Goal: Communication & Community: Share content

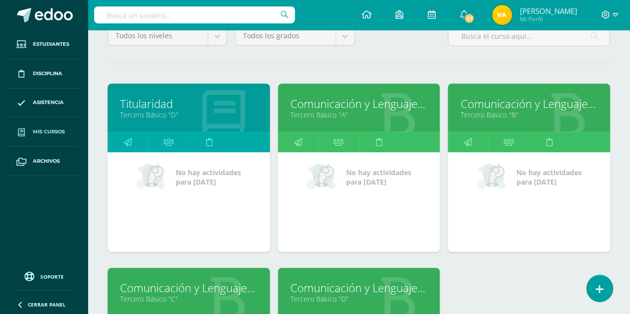
scroll to position [101, 0]
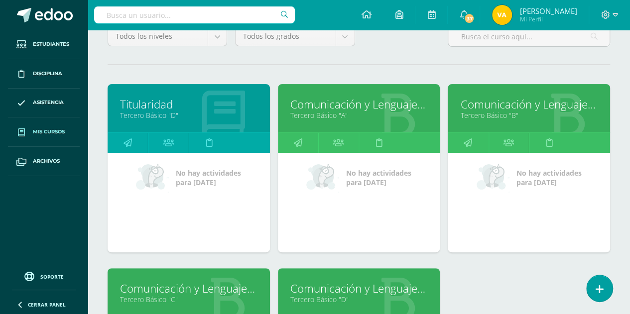
click at [136, 105] on link "Titularidad" at bounding box center [189, 104] width 138 height 15
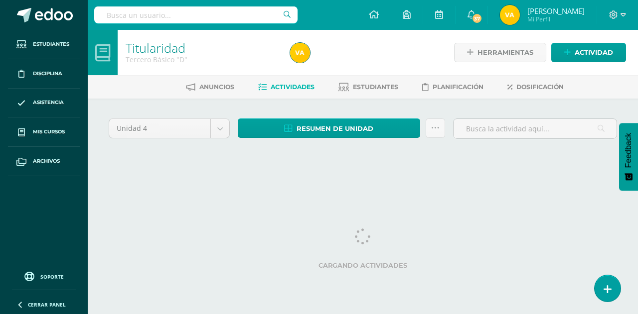
click at [605, 296] on link at bounding box center [607, 289] width 26 height 26
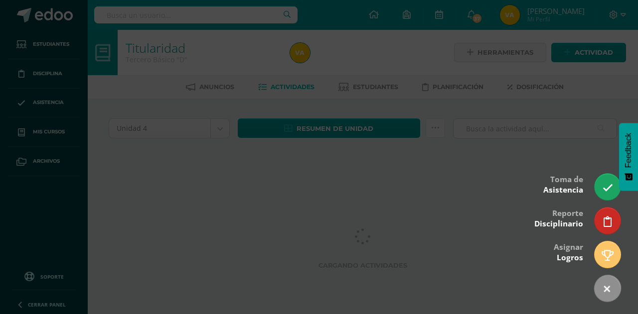
click at [552, 139] on div at bounding box center [319, 157] width 638 height 314
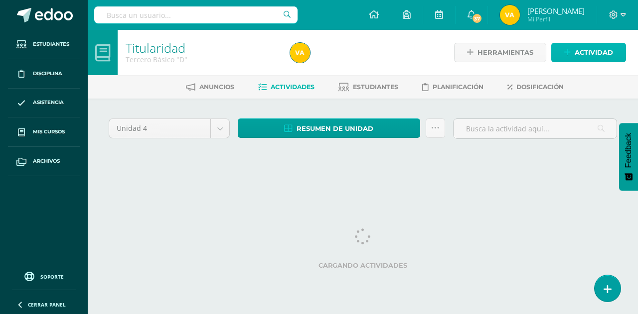
click at [590, 49] on span "Actividad" at bounding box center [594, 52] width 38 height 18
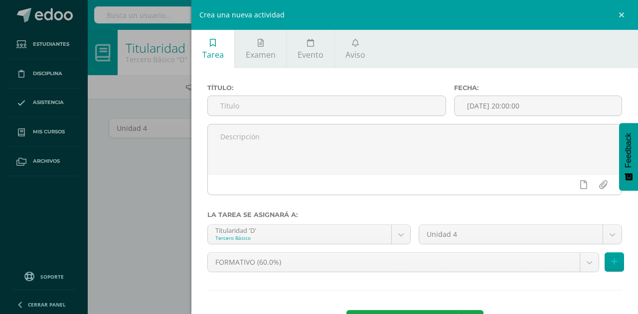
click at [343, 48] on link "Aviso" at bounding box center [355, 49] width 41 height 38
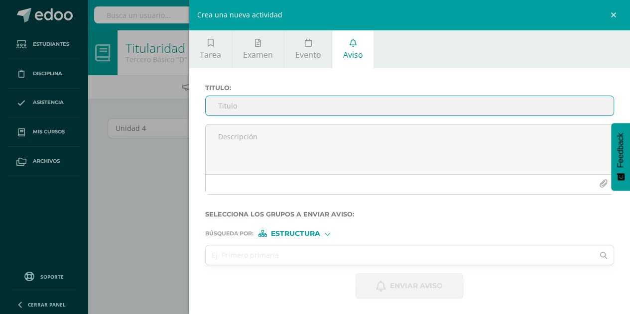
click at [323, 99] on input "Titulo :" at bounding box center [410, 105] width 409 height 19
click at [322, 103] on input "Titulo :" at bounding box center [410, 105] width 409 height 19
click at [279, 117] on div "Titulo :" at bounding box center [410, 104] width 418 height 40
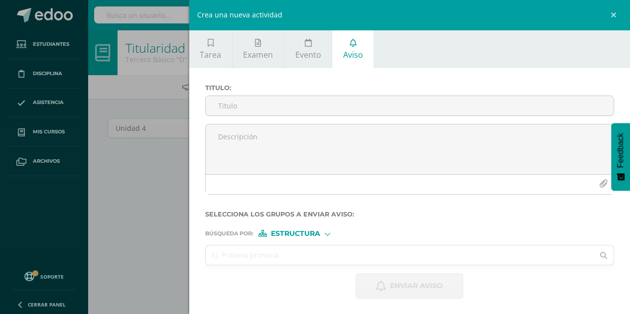
click at [287, 106] on input "Titulo :" at bounding box center [410, 105] width 409 height 19
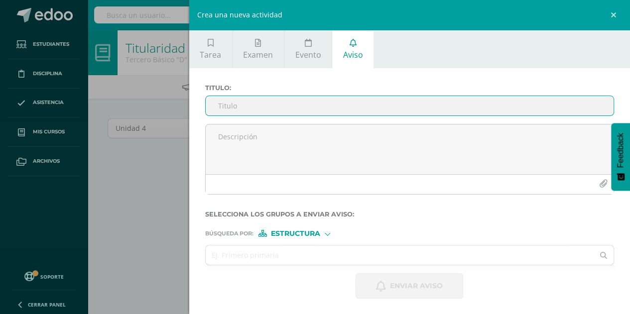
click at [319, 105] on input "Titulo :" at bounding box center [410, 105] width 409 height 19
click at [270, 105] on input "Titulo :" at bounding box center [410, 105] width 409 height 19
type input "l"
type input "Recordatorios para actividad de [DATE] (acto cívico)"
click at [322, 137] on textarea at bounding box center [410, 150] width 409 height 50
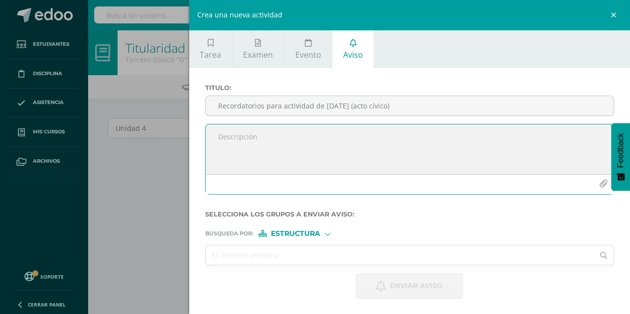
click at [322, 137] on textarea at bounding box center [410, 150] width 409 height 50
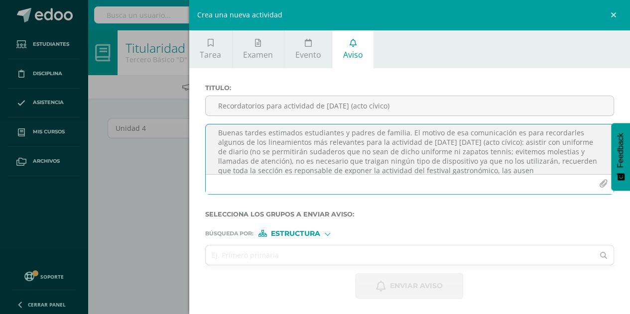
scroll to position [13, 0]
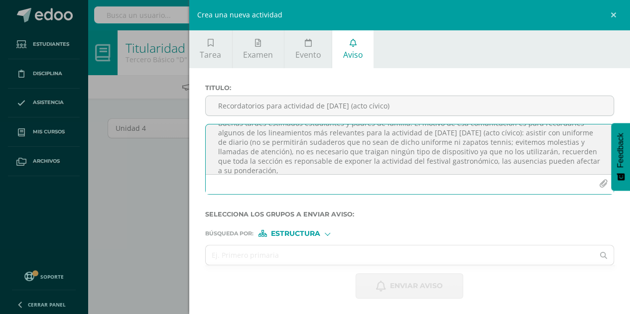
click at [560, 162] on textarea "Buenas tardes estimados estudiantes y padres de familia. El motivo de esa comun…" at bounding box center [410, 150] width 409 height 50
click at [426, 166] on textarea "Buenas tardes estimados estudiantes y padres de familia. El motivo de esa comun…" at bounding box center [410, 150] width 409 height 50
click at [269, 169] on textarea "Buenas tardes estimados estudiantes y padres de familia. El motivo de esa comun…" at bounding box center [410, 150] width 409 height 50
click at [545, 165] on textarea "Buenas tardes estimados estudiantes y padres de familia. El motivo de esa comun…" at bounding box center [410, 150] width 409 height 50
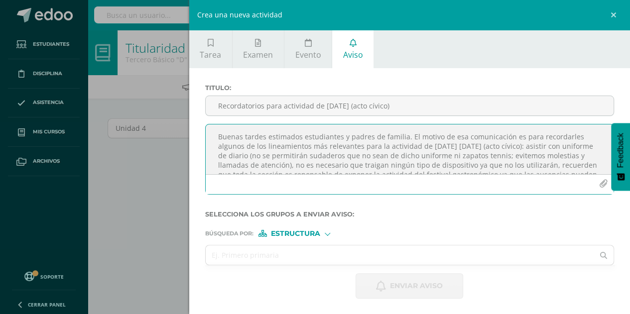
scroll to position [20, 0]
click at [438, 154] on textarea "Buenas tardes estimados estudiantes y padres de familia. El motivo de esa comun…" at bounding box center [410, 150] width 409 height 50
click at [427, 153] on textarea "Buenas tardes estimados estudiantes y padres de familia. El motivo de esa comun…" at bounding box center [410, 150] width 409 height 50
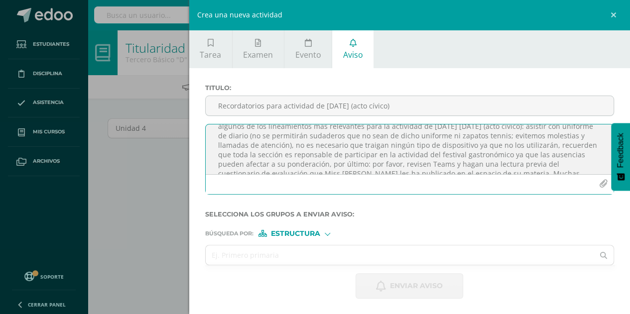
click at [385, 163] on textarea "Buenas tardes estimados estudiantes y padres de familia. El motivo de esa comun…" at bounding box center [410, 150] width 409 height 50
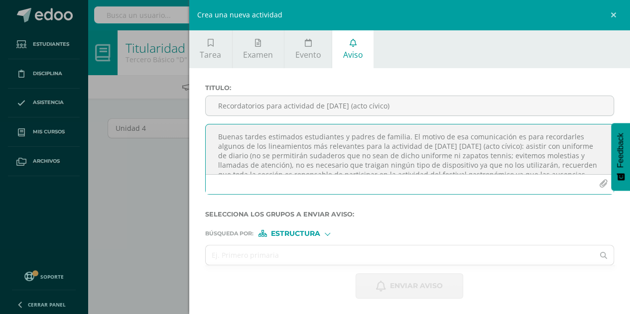
scroll to position [0, 0]
type textarea "Buenas tardes estimados estudiantes y padres de familia. El motivo de esa comun…"
click at [344, 251] on input "text" at bounding box center [400, 255] width 389 height 19
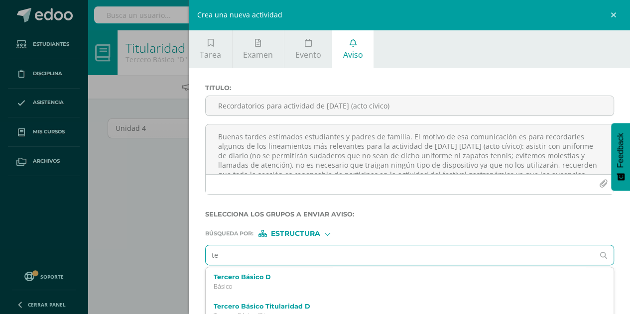
type input "t"
type input "titularidad"
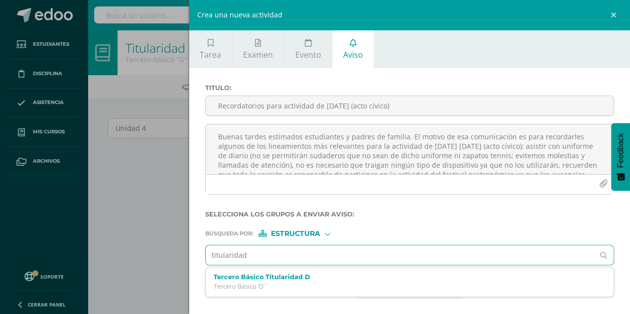
click at [301, 285] on p "Tercero Básico 'D'" at bounding box center [401, 287] width 375 height 8
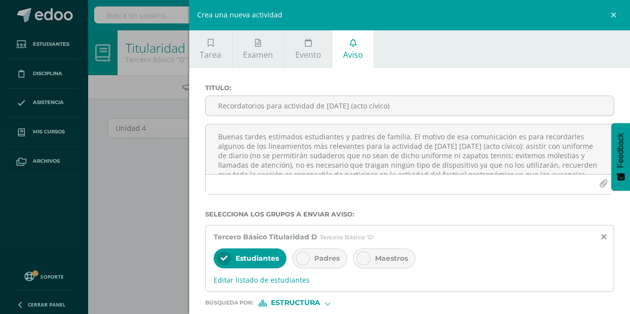
click at [300, 260] on icon at bounding box center [302, 258] width 7 height 7
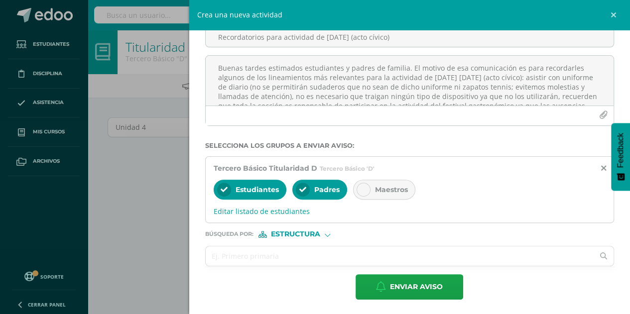
scroll to position [1, 0]
click at [296, 253] on input "text" at bounding box center [400, 256] width 389 height 19
click at [311, 235] on span "Estructura" at bounding box center [295, 234] width 49 height 5
click at [305, 257] on span "Persona" at bounding box center [300, 259] width 36 height 5
click at [297, 256] on input "text" at bounding box center [400, 256] width 389 height 19
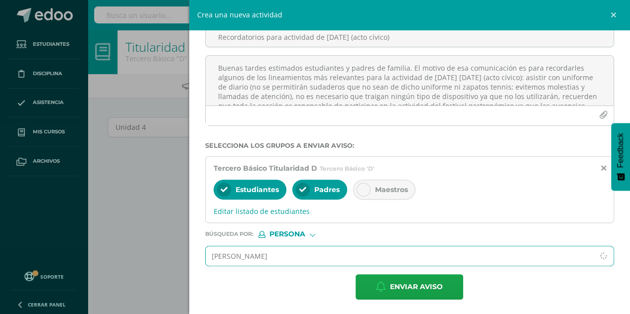
type input "[PERSON_NAME]"
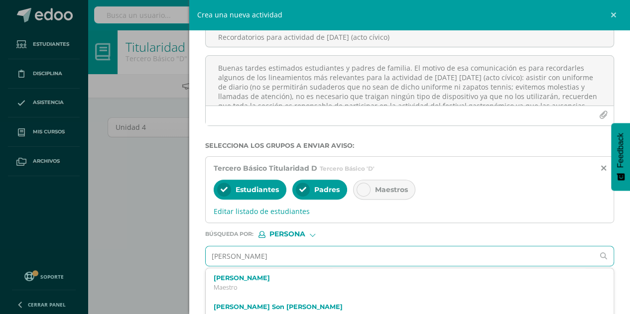
click at [248, 288] on p "Maestro" at bounding box center [401, 288] width 375 height 8
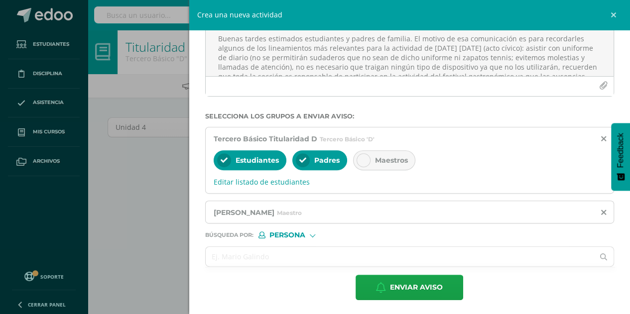
scroll to position [99, 0]
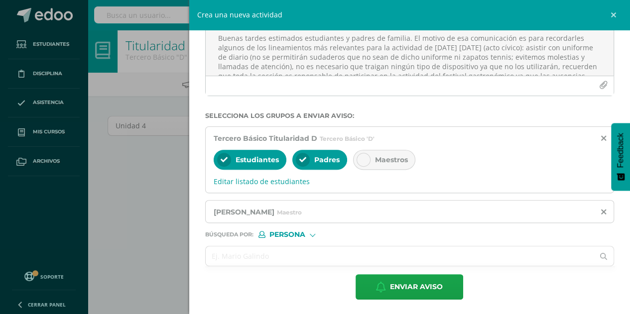
click at [287, 255] on input "text" at bounding box center [400, 256] width 389 height 19
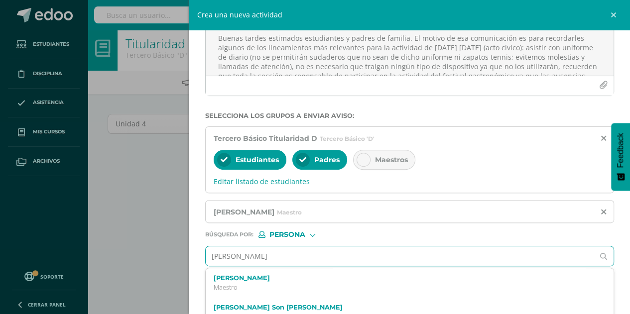
type input "[PERSON_NAME]"
click at [275, 293] on div "[PERSON_NAME]" at bounding box center [410, 283] width 409 height 29
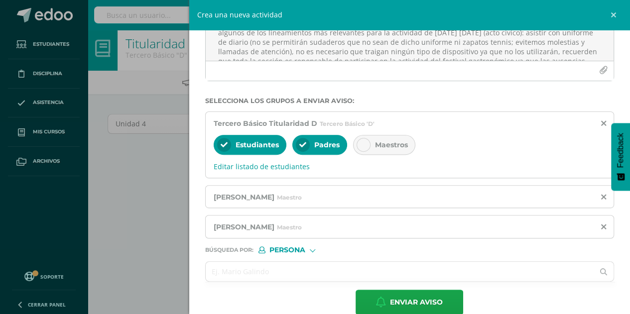
scroll to position [128, 0]
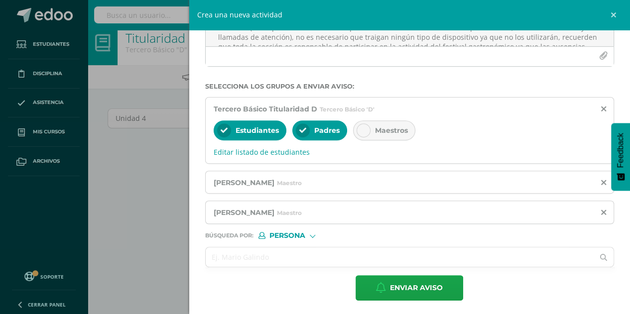
click at [265, 256] on input "text" at bounding box center [400, 257] width 389 height 19
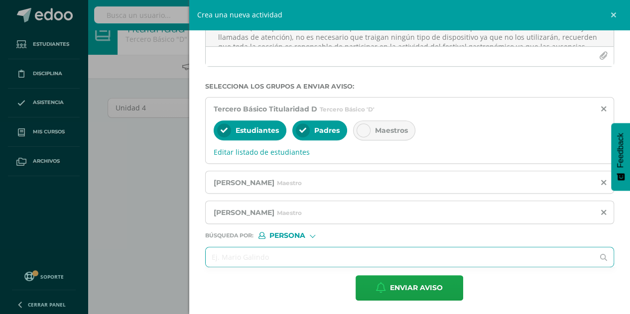
scroll to position [21, 0]
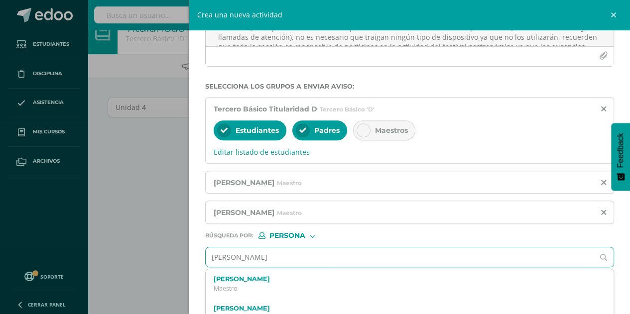
type input "[PERSON_NAME]"
click at [259, 281] on label "[PERSON_NAME]" at bounding box center [401, 279] width 375 height 7
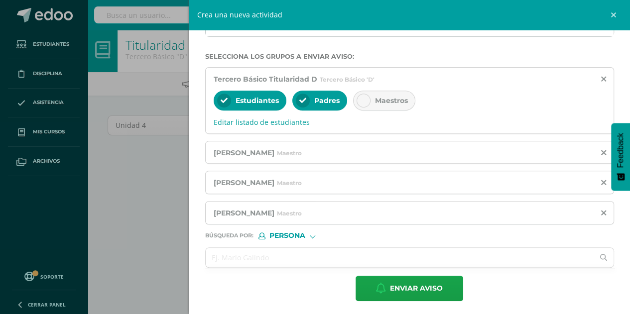
scroll to position [5, 0]
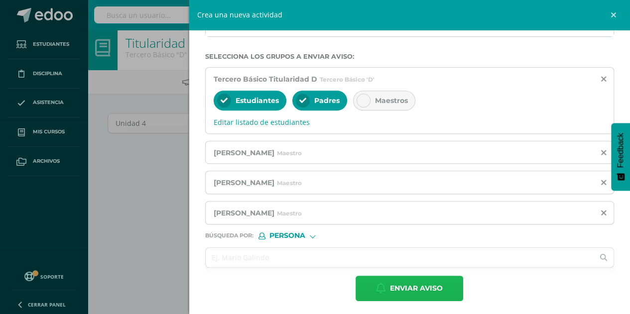
click at [419, 283] on span "Enviar aviso" at bounding box center [416, 289] width 53 height 24
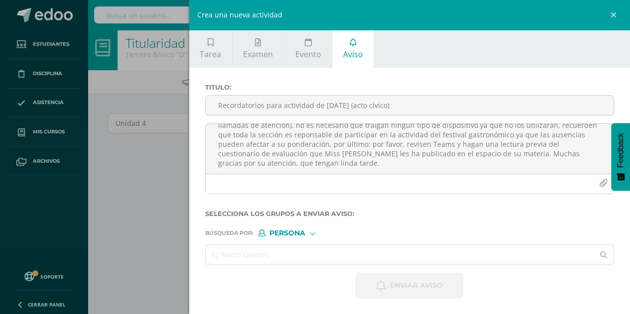
scroll to position [0, 0]
